Goal: Find specific page/section: Find specific page/section

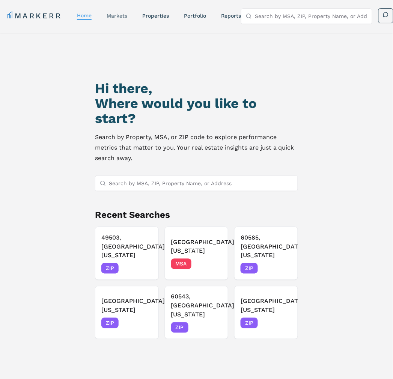
click at [120, 15] on link "markets" at bounding box center [116, 16] width 21 height 6
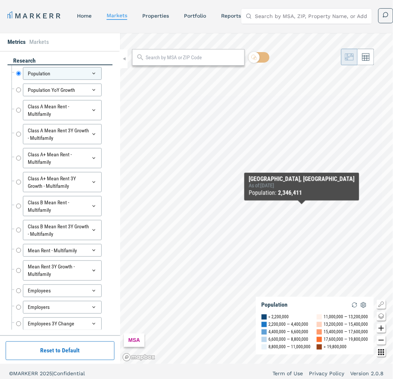
click at [301, 208] on div "MSA Population < 2,200,000 2,200,000 — 4,400,000 4,400,000 — 6,600,000 6,600,00…" at bounding box center [256, 198] width 273 height 331
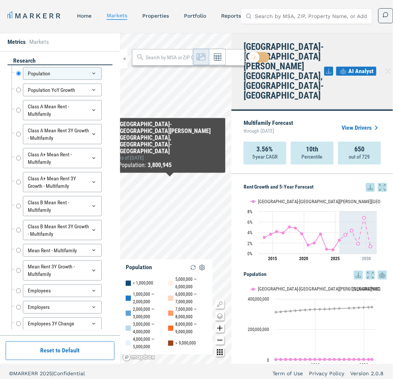
click at [348, 67] on span "AI Analyst" at bounding box center [360, 71] width 25 height 9
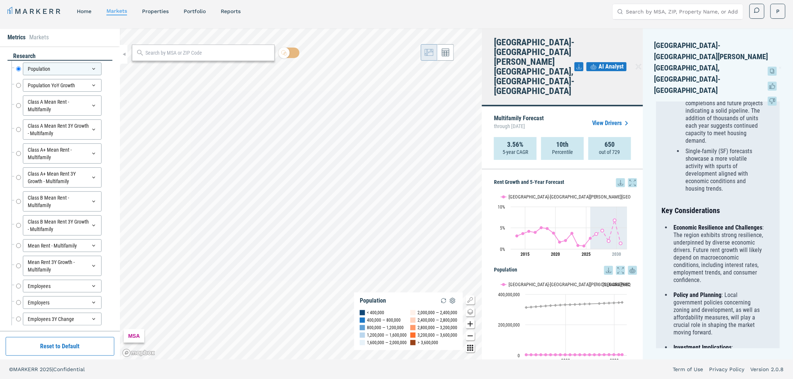
scroll to position [541, 0]
